Goal: Find specific fact: Find specific fact

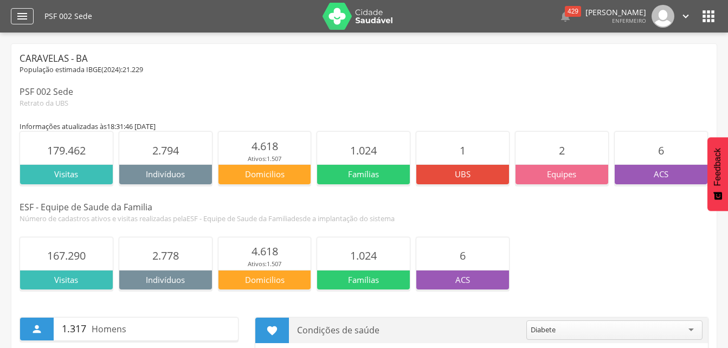
click at [23, 12] on icon "" at bounding box center [22, 16] width 13 height 13
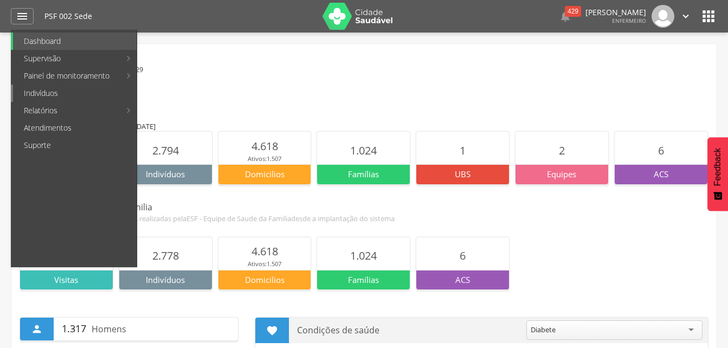
click at [48, 89] on link "Indivíduos" at bounding box center [75, 93] width 124 height 17
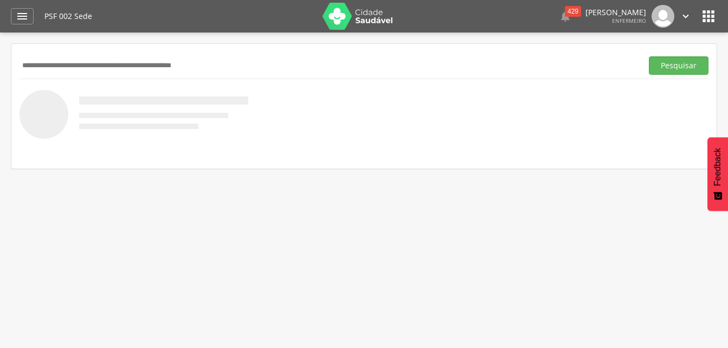
click at [67, 66] on input "text" at bounding box center [329, 65] width 619 height 18
type input "**********"
click at [649, 56] on button "Pesquisar" at bounding box center [679, 65] width 60 height 18
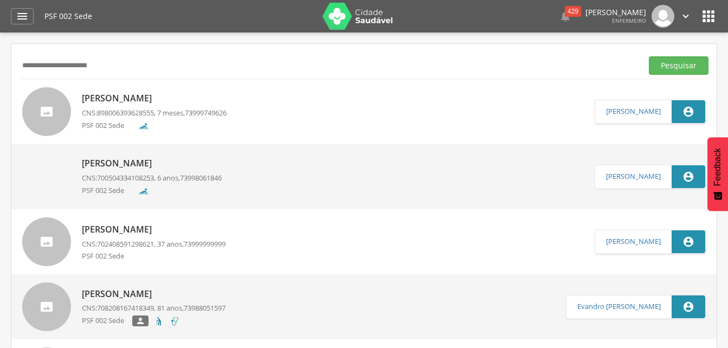
click at [117, 98] on p "[PERSON_NAME]" at bounding box center [154, 98] width 145 height 12
type input "**********"
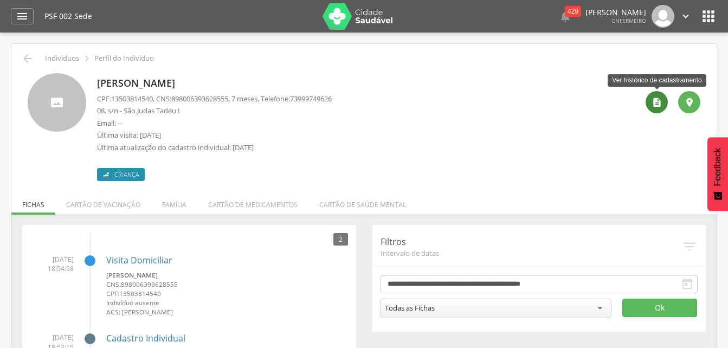
click at [655, 105] on icon "" at bounding box center [657, 102] width 11 height 11
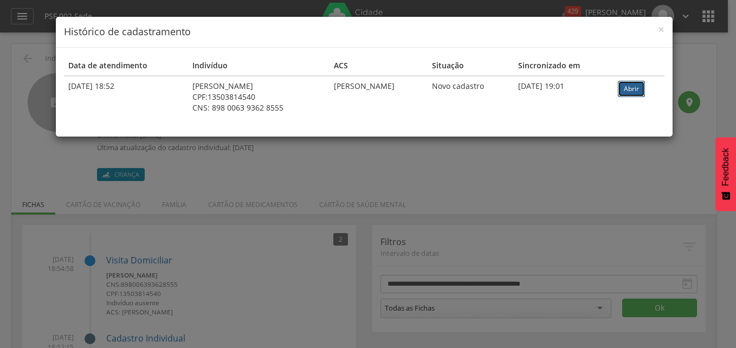
click at [637, 83] on link "Abrir" at bounding box center [631, 89] width 27 height 16
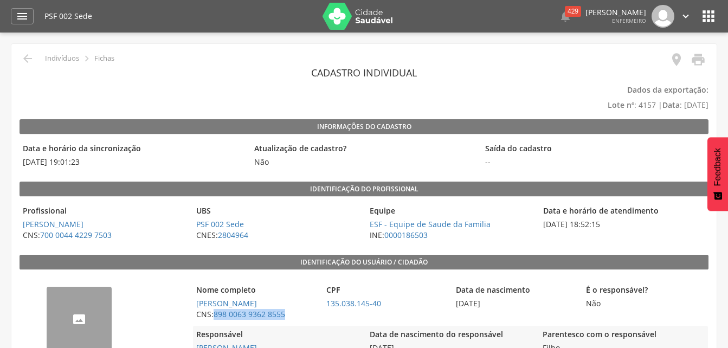
drag, startPoint x: 295, startPoint y: 315, endPoint x: 214, endPoint y: 320, distance: 81.5
click at [214, 320] on span "CNS: 898 0063 9362 8555" at bounding box center [255, 314] width 125 height 11
copy span "898 0063 9362 8555"
